Goal: Task Accomplishment & Management: Use online tool/utility

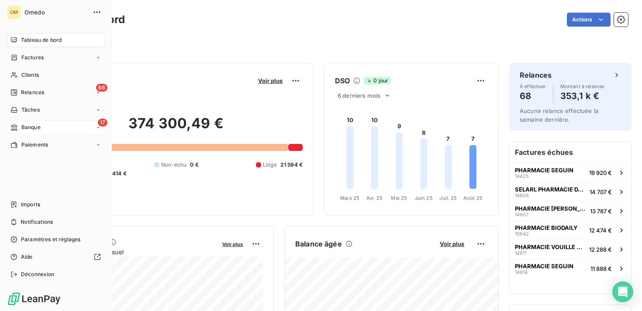
click at [49, 128] on div "17 Banque" at bounding box center [55, 128] width 97 height 14
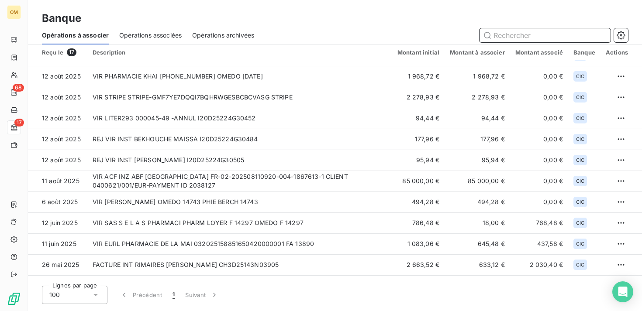
scroll to position [121, 0]
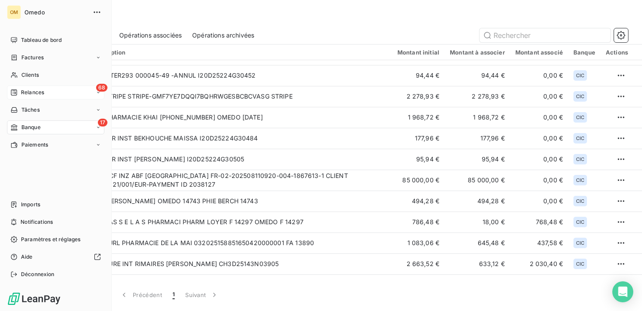
click at [61, 95] on div "68 Relances" at bounding box center [55, 93] width 97 height 14
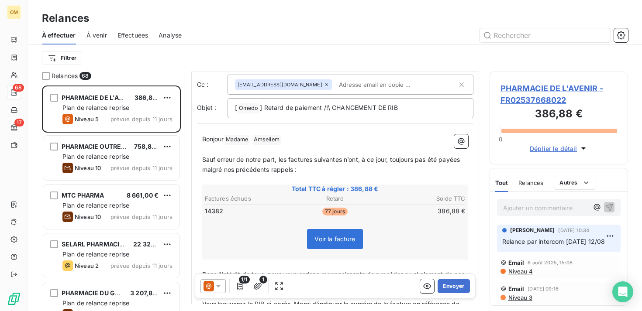
scroll to position [38, 0]
click at [218, 286] on icon at bounding box center [218, 287] width 4 height 2
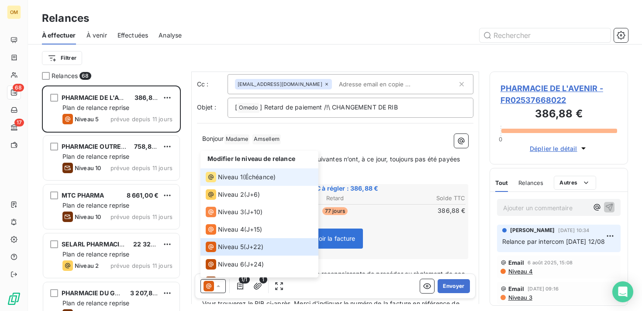
click at [242, 180] on div "Niveau 1 ( Échéance )" at bounding box center [241, 177] width 70 height 10
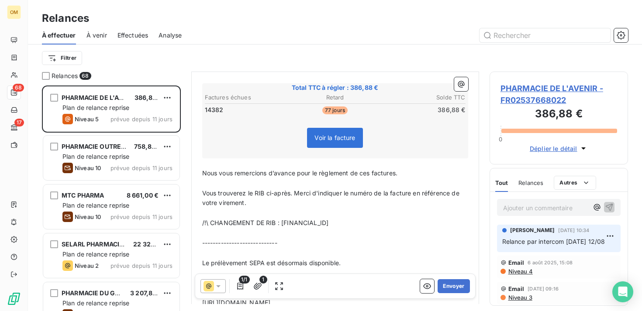
scroll to position [140, 0]
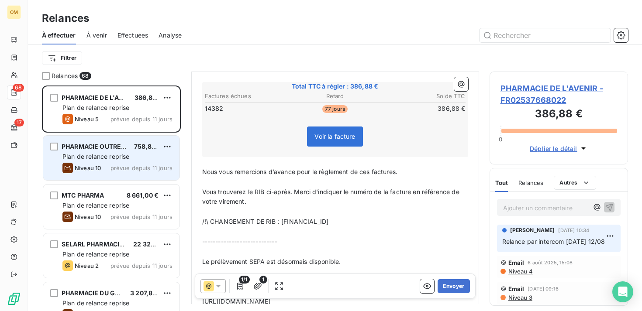
click at [132, 159] on div "Plan de relance reprise" at bounding box center [117, 156] width 110 height 9
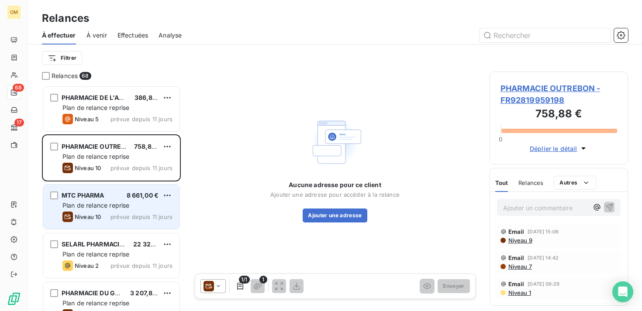
click at [127, 215] on span "prévue depuis 11 jours" at bounding box center [142, 217] width 62 height 7
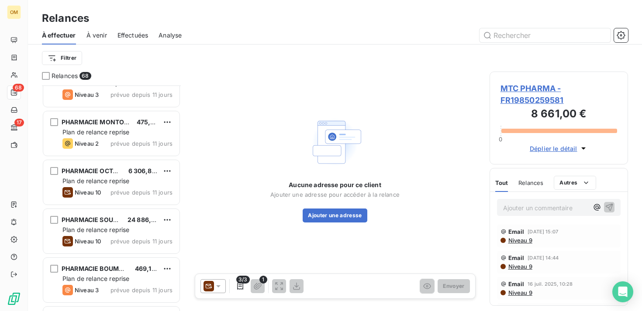
scroll to position [438, 0]
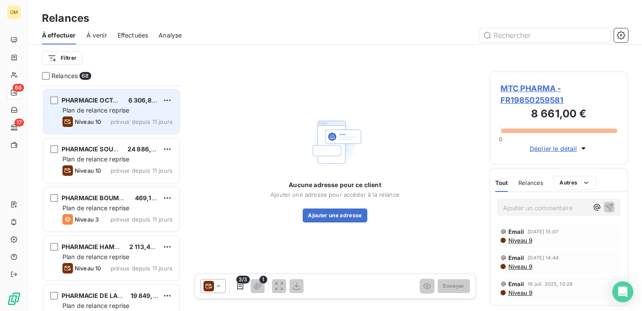
click at [129, 108] on span "Plan de relance reprise" at bounding box center [95, 110] width 67 height 7
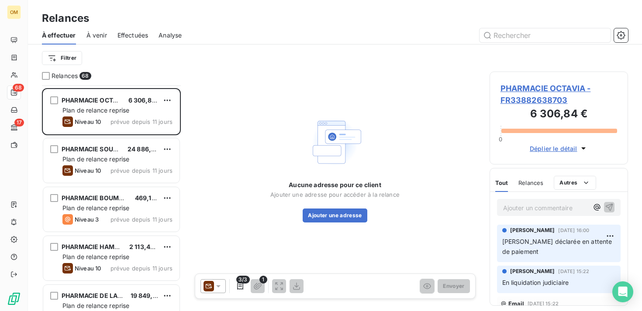
click at [216, 287] on icon at bounding box center [218, 286] width 9 height 9
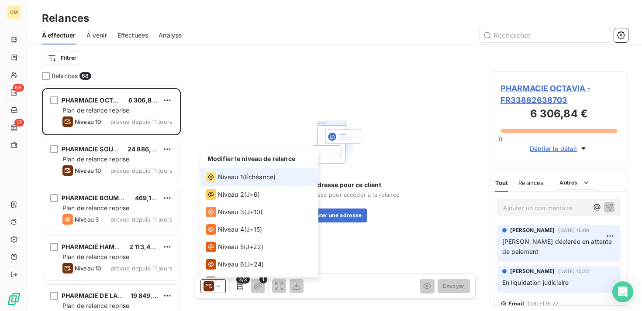
click at [266, 176] on span "Échéance )" at bounding box center [260, 177] width 31 height 9
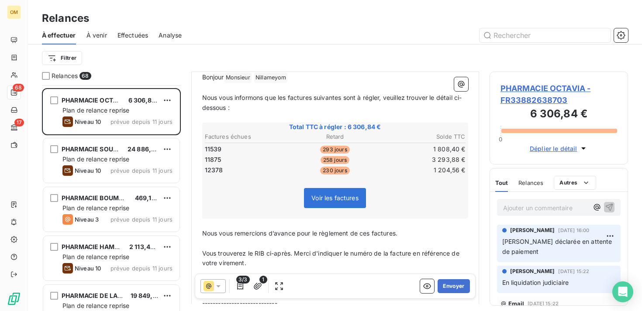
scroll to position [97, 0]
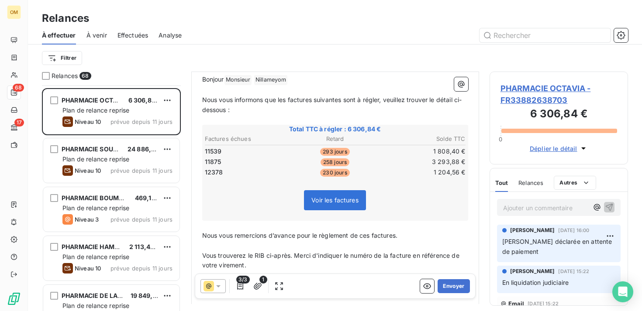
click at [222, 287] on icon at bounding box center [218, 286] width 9 height 9
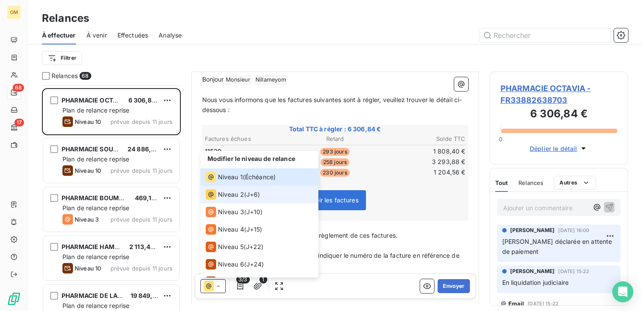
click at [256, 194] on span "J+6 )" at bounding box center [253, 194] width 14 height 9
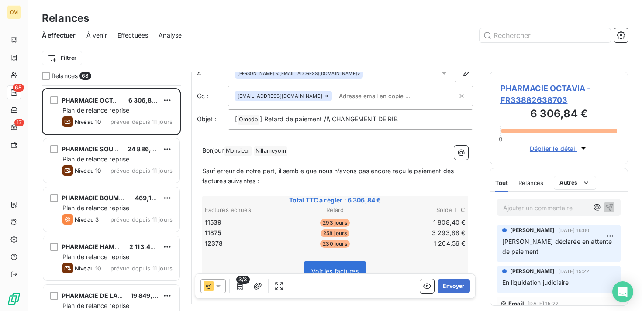
scroll to position [0, 0]
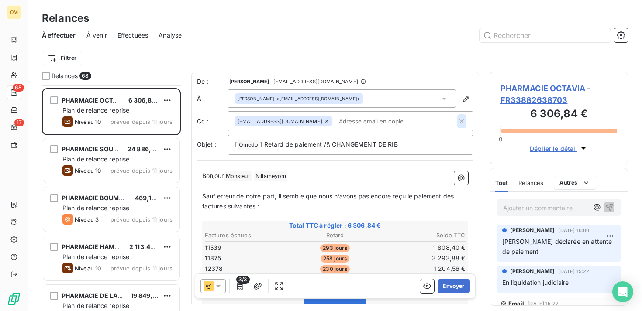
click at [464, 120] on icon "button" at bounding box center [461, 121] width 9 height 9
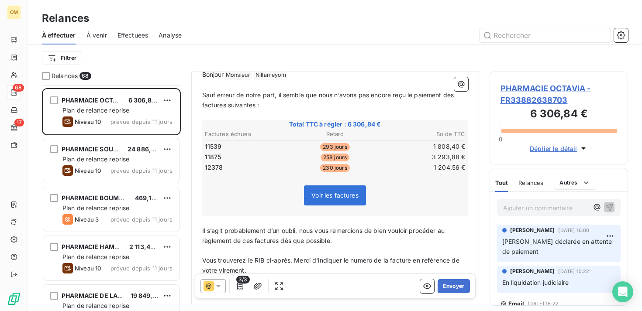
scroll to position [100, 0]
click at [218, 286] on icon at bounding box center [218, 287] width 4 height 2
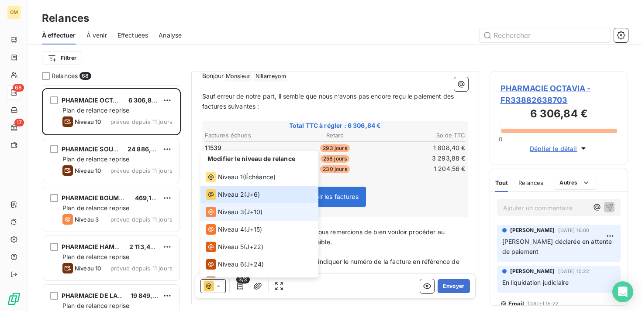
click at [246, 217] on div "Niveau 3 ( J+10 )" at bounding box center [234, 212] width 57 height 10
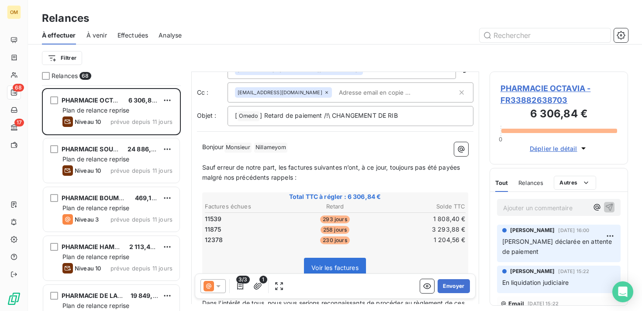
scroll to position [31, 0]
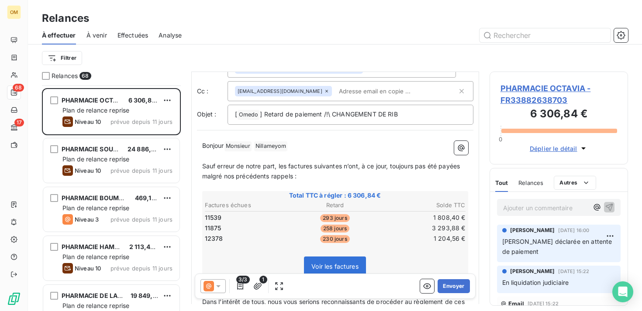
click at [213, 284] on icon at bounding box center [209, 286] width 10 height 10
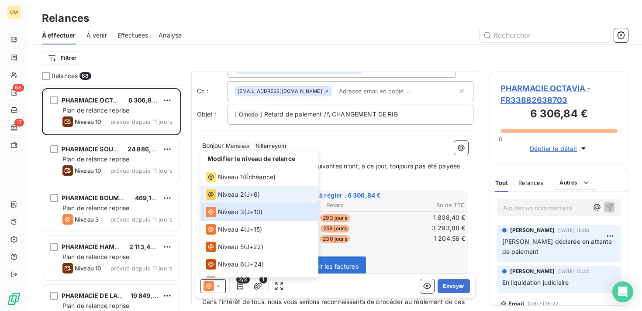
click at [263, 192] on li "Niveau 2 ( J+6 )" at bounding box center [260, 194] width 118 height 17
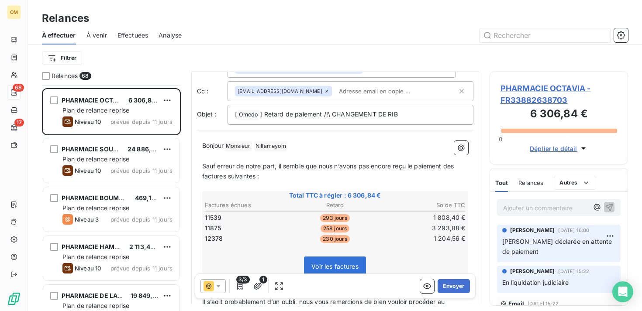
click at [215, 286] on icon at bounding box center [218, 286] width 9 height 9
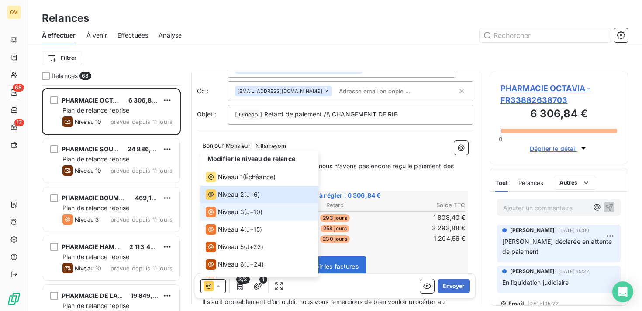
click at [246, 209] on div "Niveau 3 ( J+10 )" at bounding box center [234, 212] width 57 height 10
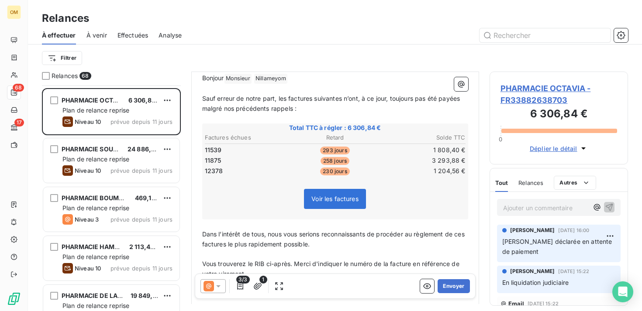
scroll to position [101, 0]
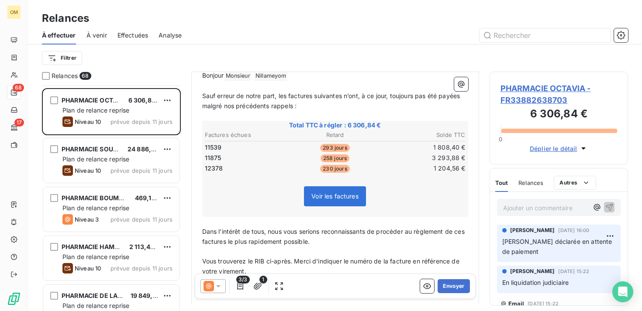
click at [223, 287] on div at bounding box center [213, 287] width 25 height 14
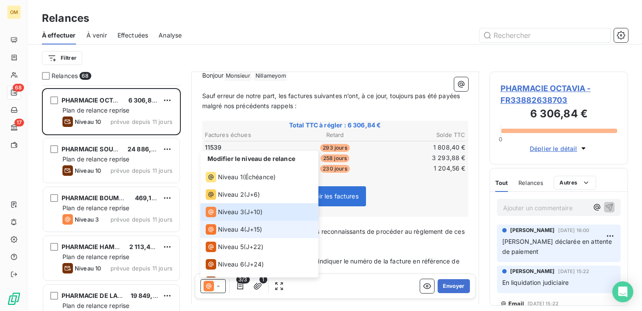
click at [263, 226] on span "J+15 )" at bounding box center [254, 229] width 16 height 9
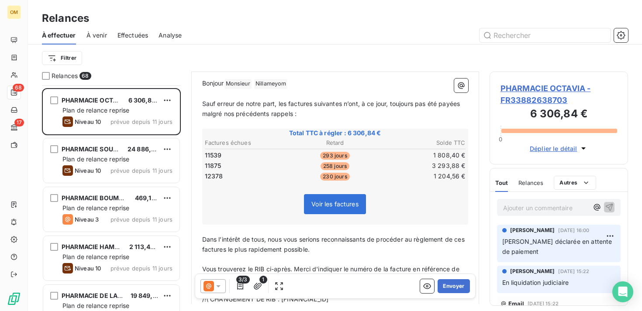
scroll to position [97, 0]
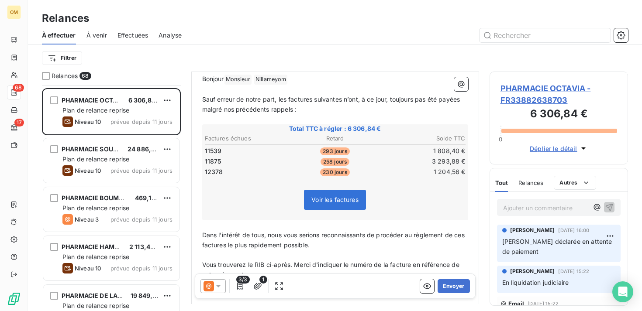
click at [218, 286] on icon at bounding box center [218, 287] width 4 height 2
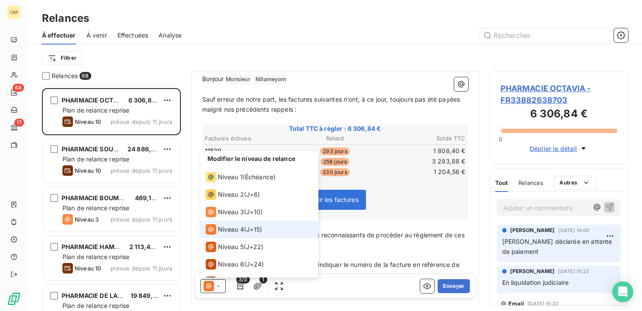
scroll to position [17, 0]
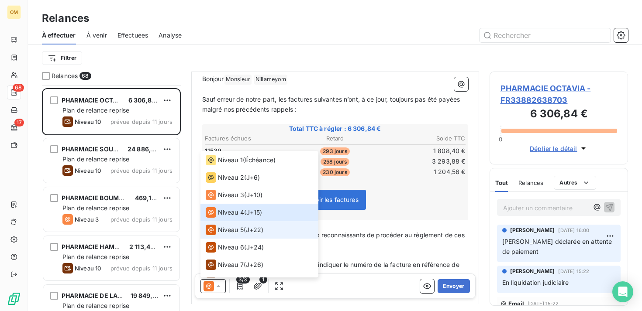
click at [249, 231] on span "J+22 )" at bounding box center [255, 230] width 18 height 9
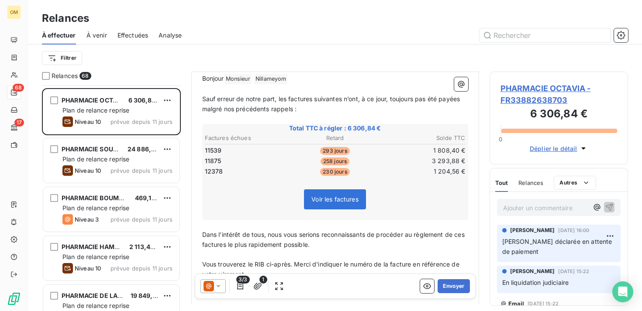
scroll to position [96, 0]
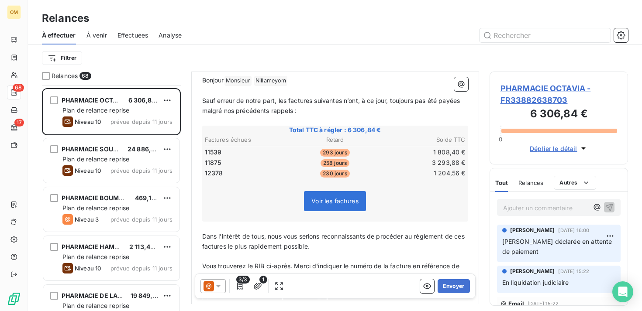
click at [213, 291] on span at bounding box center [209, 286] width 10 height 10
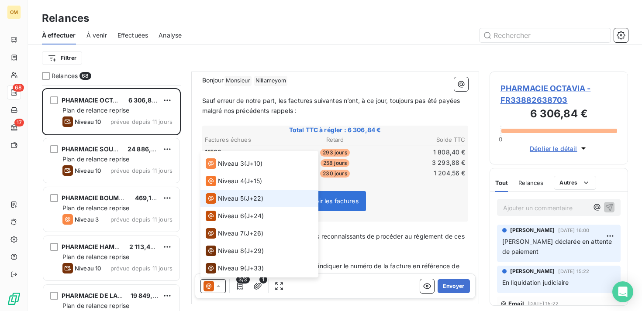
scroll to position [50, 0]
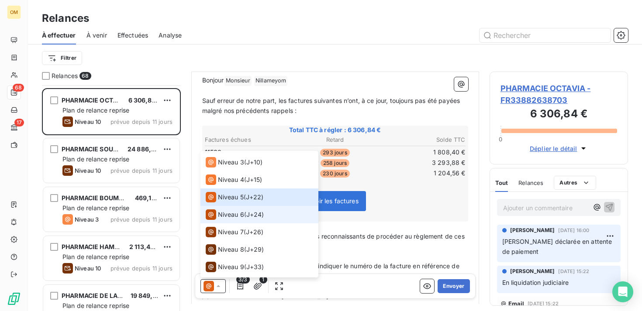
click at [234, 213] on span "Niveau 6" at bounding box center [231, 215] width 26 height 9
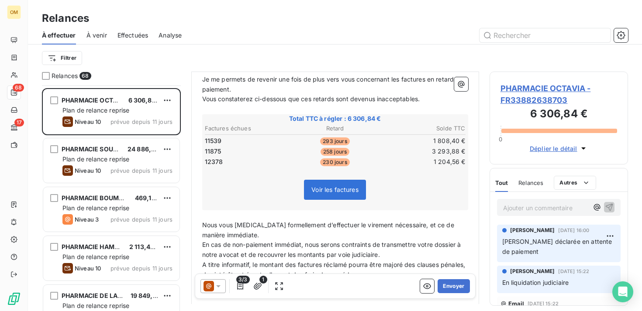
scroll to position [121, 0]
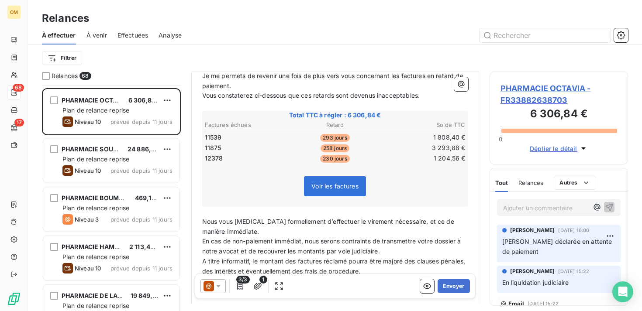
click at [221, 284] on icon at bounding box center [218, 286] width 9 height 9
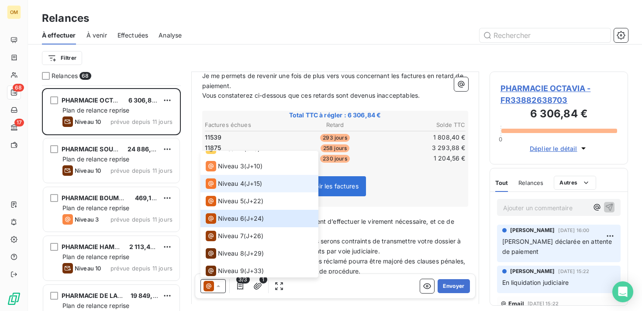
scroll to position [50, 0]
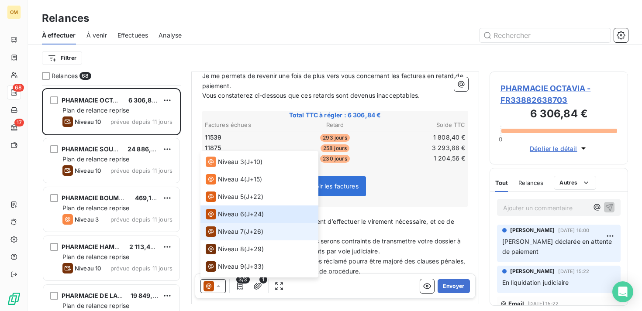
click at [244, 227] on div "Niveau 7 ( J+26 )" at bounding box center [235, 232] width 58 height 10
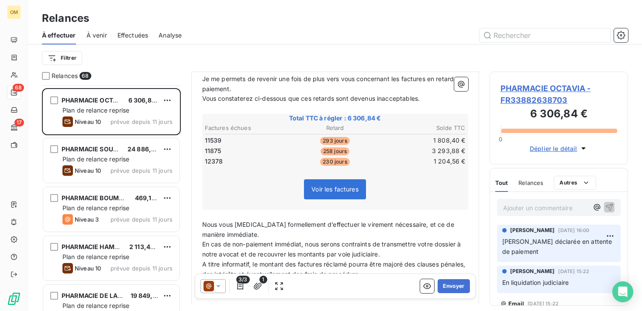
scroll to position [121, 0]
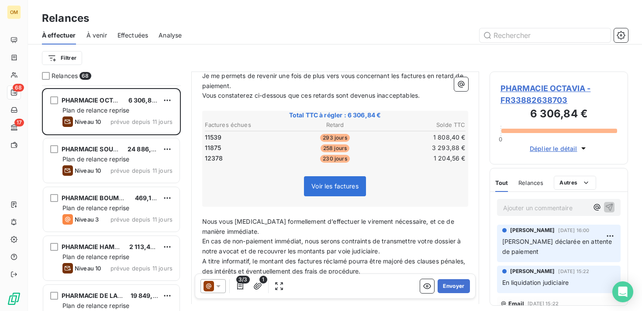
click at [218, 286] on icon at bounding box center [218, 287] width 4 height 2
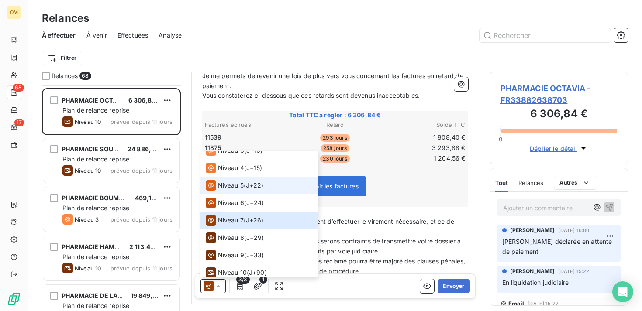
scroll to position [64, 0]
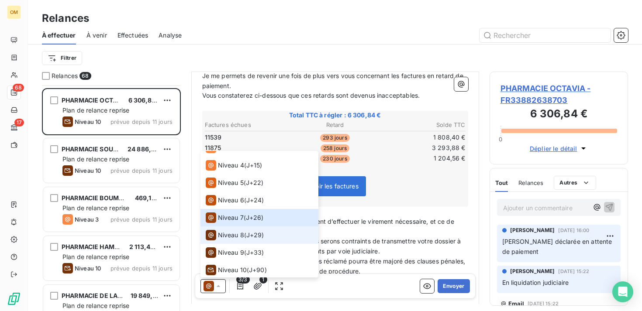
click at [264, 234] on span "J+29 )" at bounding box center [255, 235] width 18 height 9
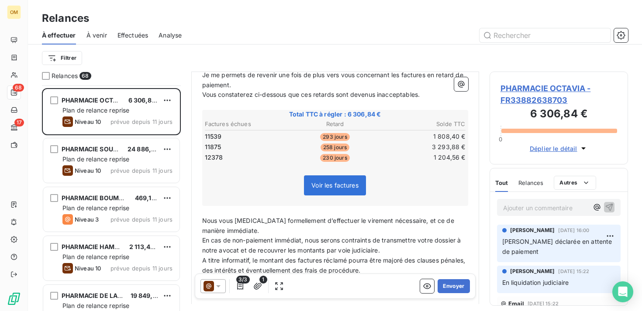
scroll to position [121, 0]
click at [429, 291] on icon "button" at bounding box center [427, 286] width 9 height 9
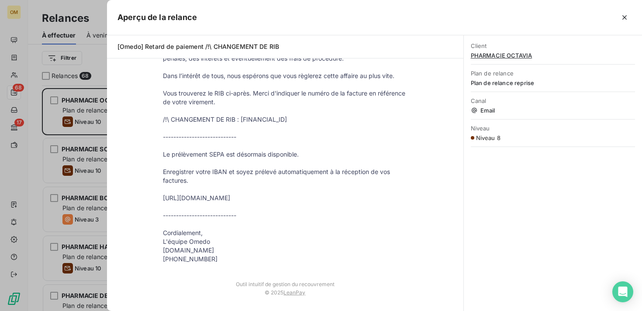
scroll to position [284, 0]
click at [259, 175] on p "Enregistrer votre IBAN et soyez prélevé automatiquement à la réception de vos f…" at bounding box center [285, 175] width 245 height 17
click at [213, 172] on p "Enregistrer votre IBAN et soyez prélevé automatiquement à la réception de vos f…" at bounding box center [285, 175] width 245 height 17
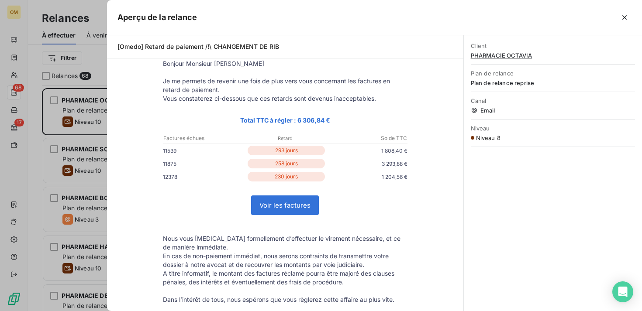
scroll to position [58, 0]
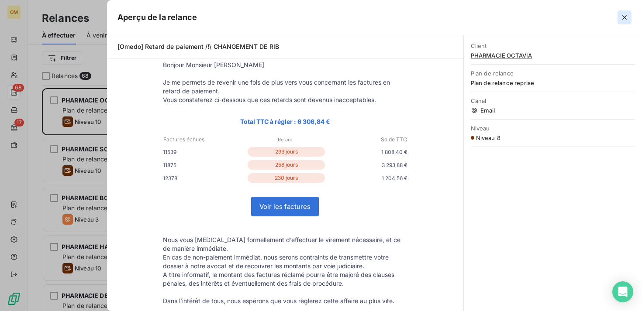
click at [624, 17] on icon "button" at bounding box center [624, 17] width 9 height 9
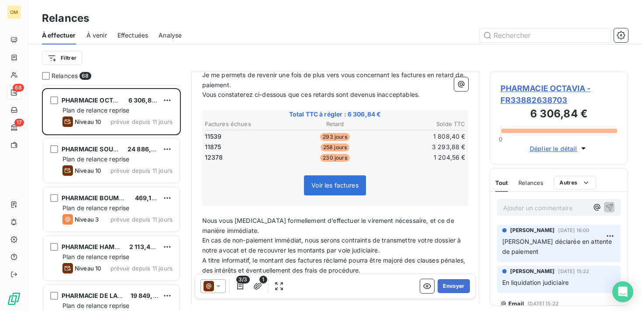
scroll to position [120, 0]
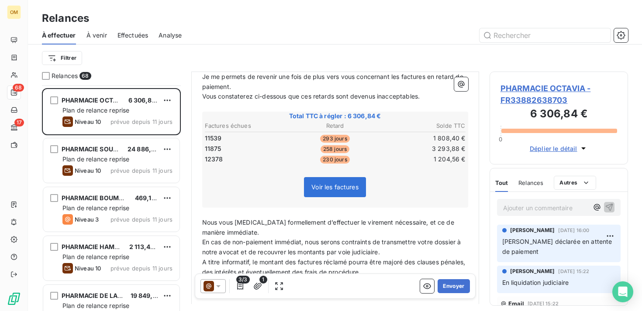
click at [223, 286] on div at bounding box center [213, 287] width 25 height 14
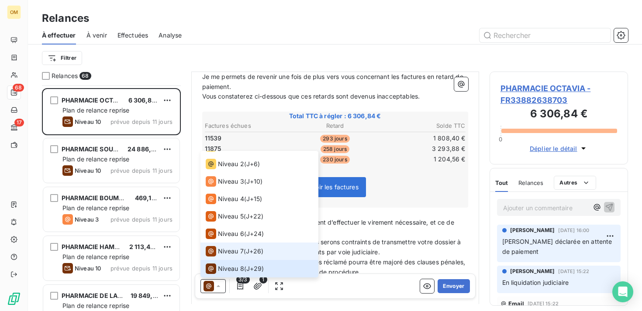
scroll to position [66, 0]
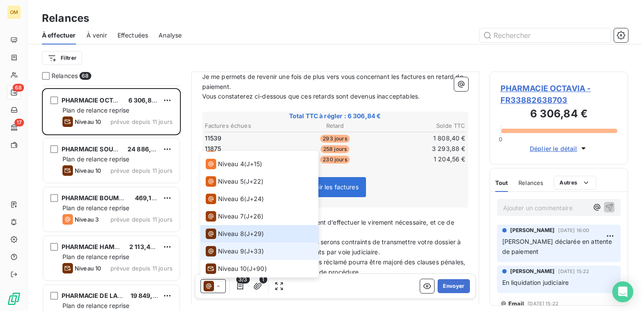
click at [239, 255] on span "Niveau 9" at bounding box center [231, 251] width 26 height 9
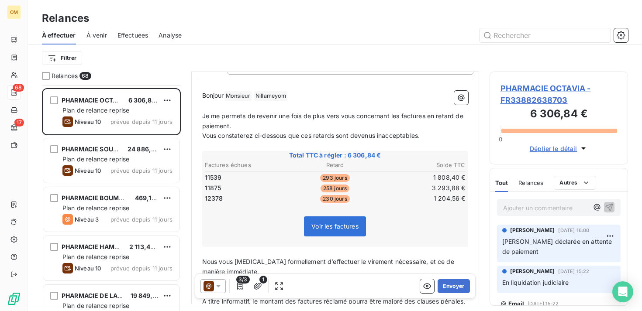
scroll to position [92, 0]
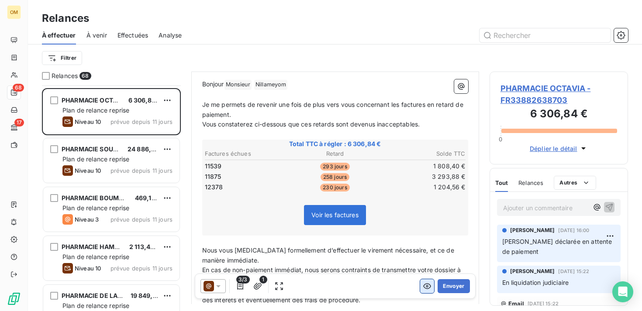
click at [429, 289] on icon "button" at bounding box center [427, 286] width 9 height 9
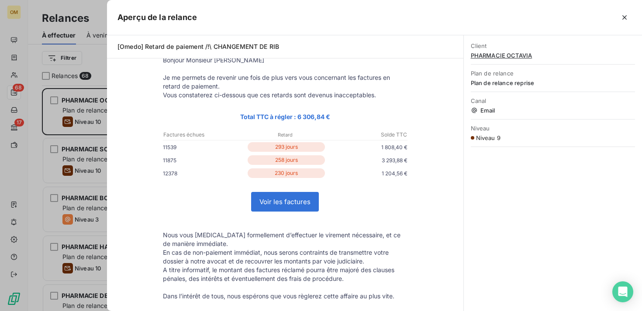
scroll to position [61, 0]
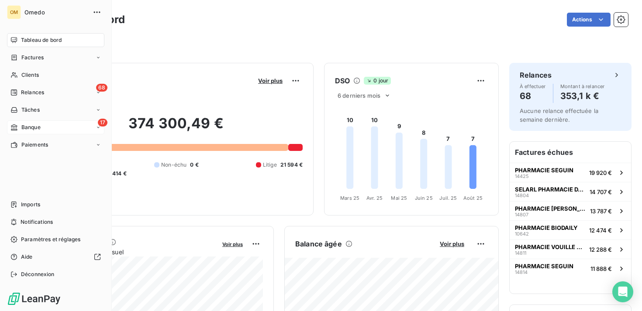
click at [59, 128] on div "17 Banque" at bounding box center [55, 128] width 97 height 14
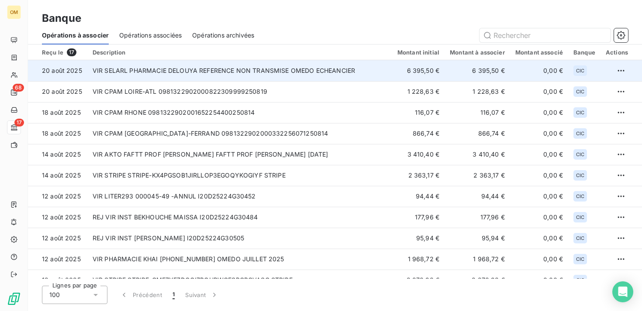
click at [291, 76] on td "VIR SELARL PHARMACIE DELOUYA REFERENCE NON TRANSMISE OMEDO ECHEANCIER" at bounding box center [239, 70] width 305 height 21
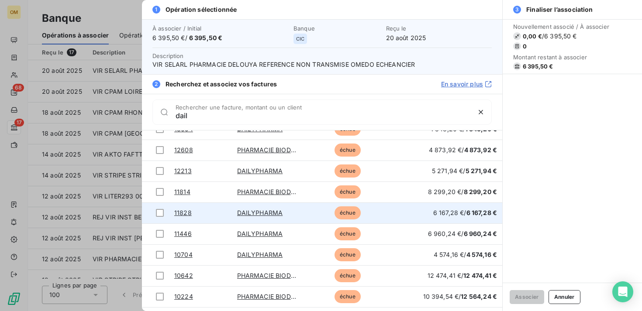
scroll to position [87, 0]
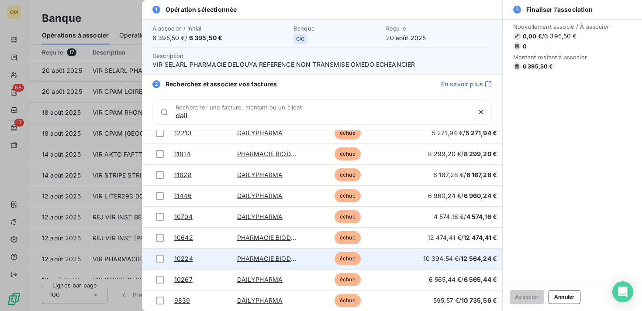
type input "dail"
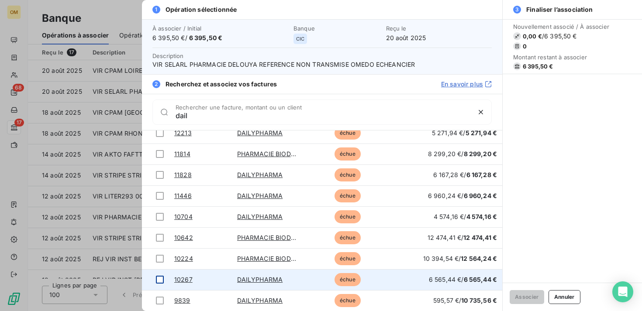
click at [157, 280] on div at bounding box center [160, 280] width 8 height 8
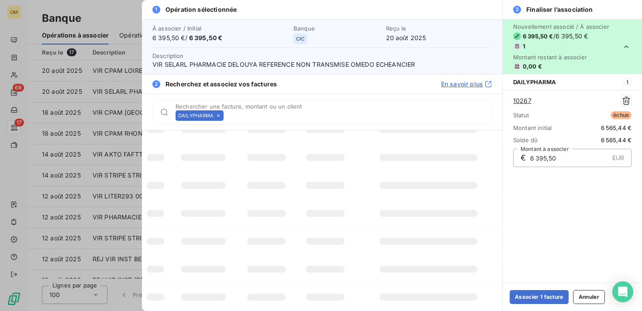
scroll to position [3, 0]
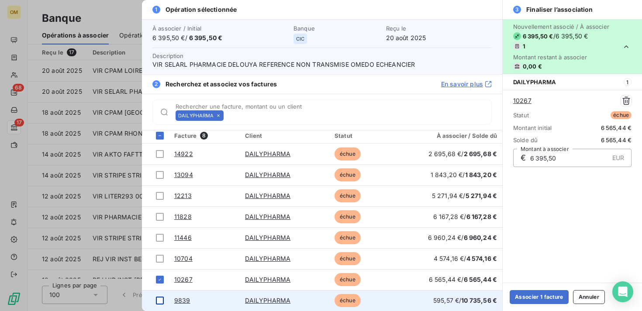
click at [158, 297] on div at bounding box center [160, 301] width 8 height 8
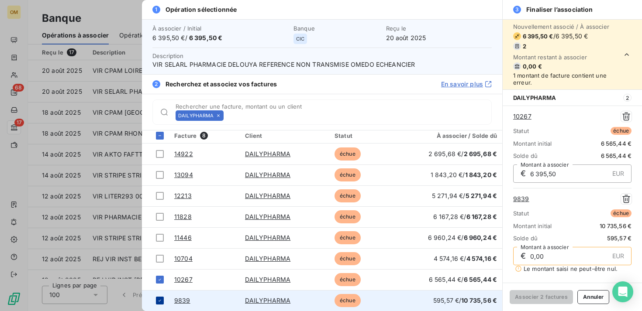
click at [158, 305] on div at bounding box center [160, 301] width 8 height 8
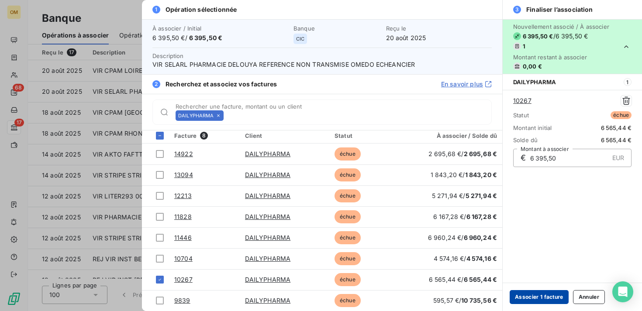
click at [553, 297] on button "Associer 1 facture" at bounding box center [539, 298] width 59 height 14
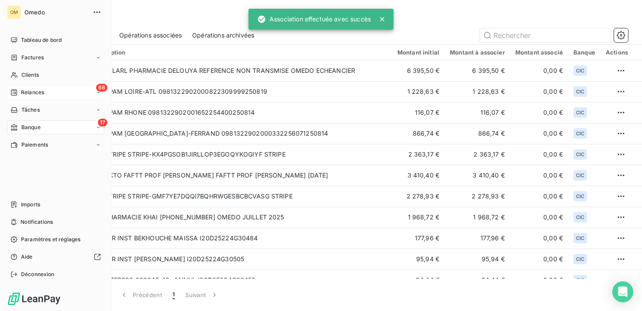
click at [44, 92] on span "Relances" at bounding box center [32, 93] width 23 height 8
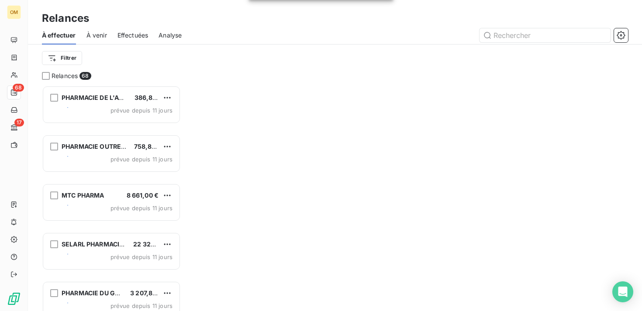
scroll to position [0, 0]
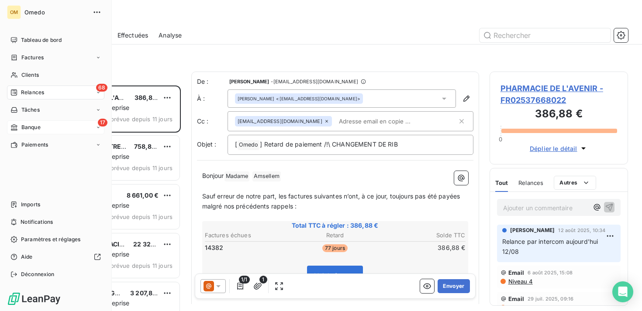
click at [35, 130] on span "Banque" at bounding box center [30, 128] width 19 height 8
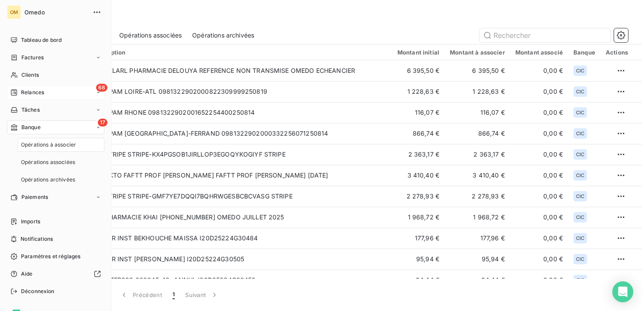
click at [52, 90] on div "68 Relances" at bounding box center [55, 93] width 97 height 14
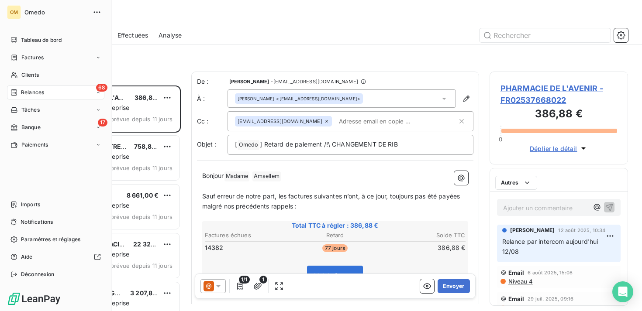
scroll to position [226, 138]
click at [47, 130] on div "17 Banque" at bounding box center [55, 128] width 97 height 14
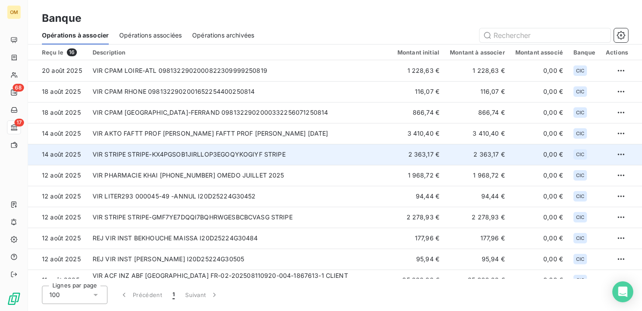
click at [204, 154] on td "VIR STRIPE STRIPE-KX4PGSOB1JIRLLOP3EGOQYKOGIYF STRIPE" at bounding box center [239, 154] width 305 height 21
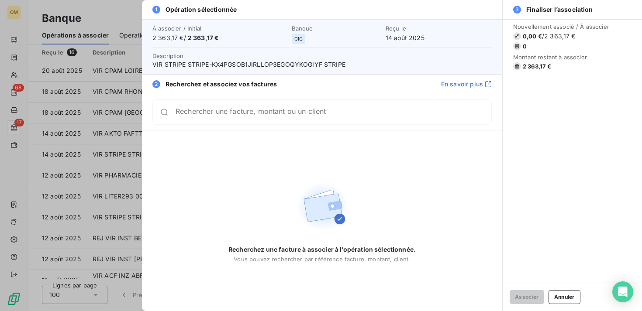
click at [48, 85] on div at bounding box center [321, 155] width 642 height 311
